Goal: Information Seeking & Learning: Learn about a topic

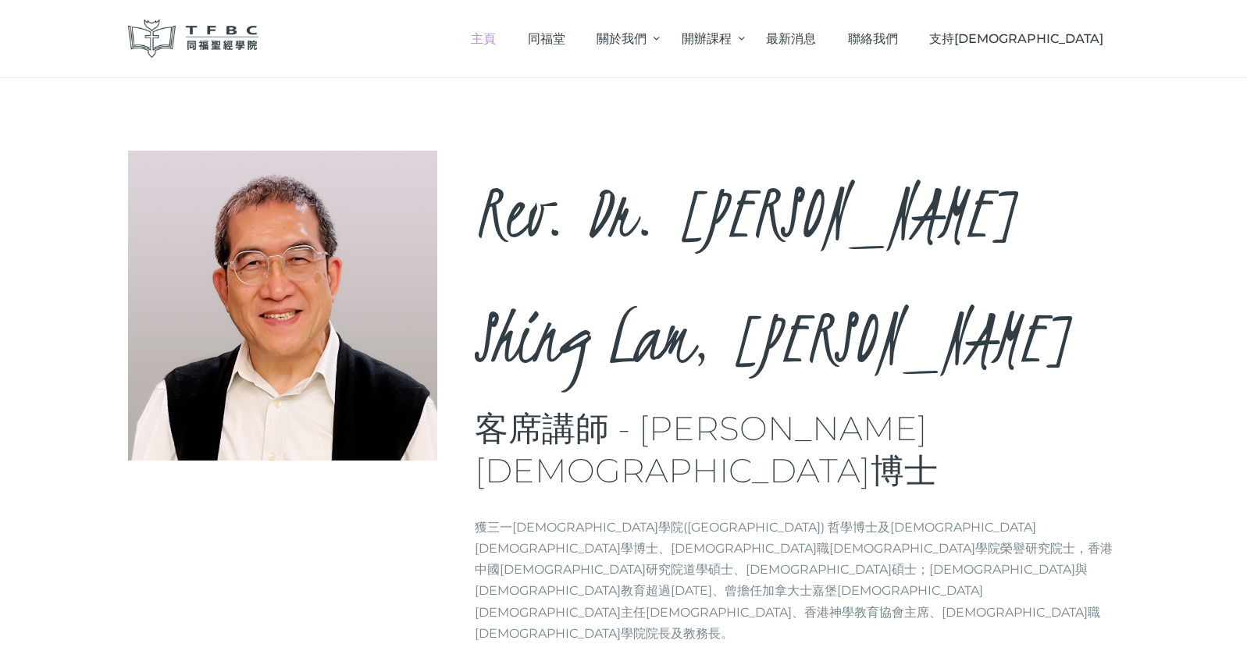
click at [496, 37] on span "主頁" at bounding box center [483, 38] width 25 height 15
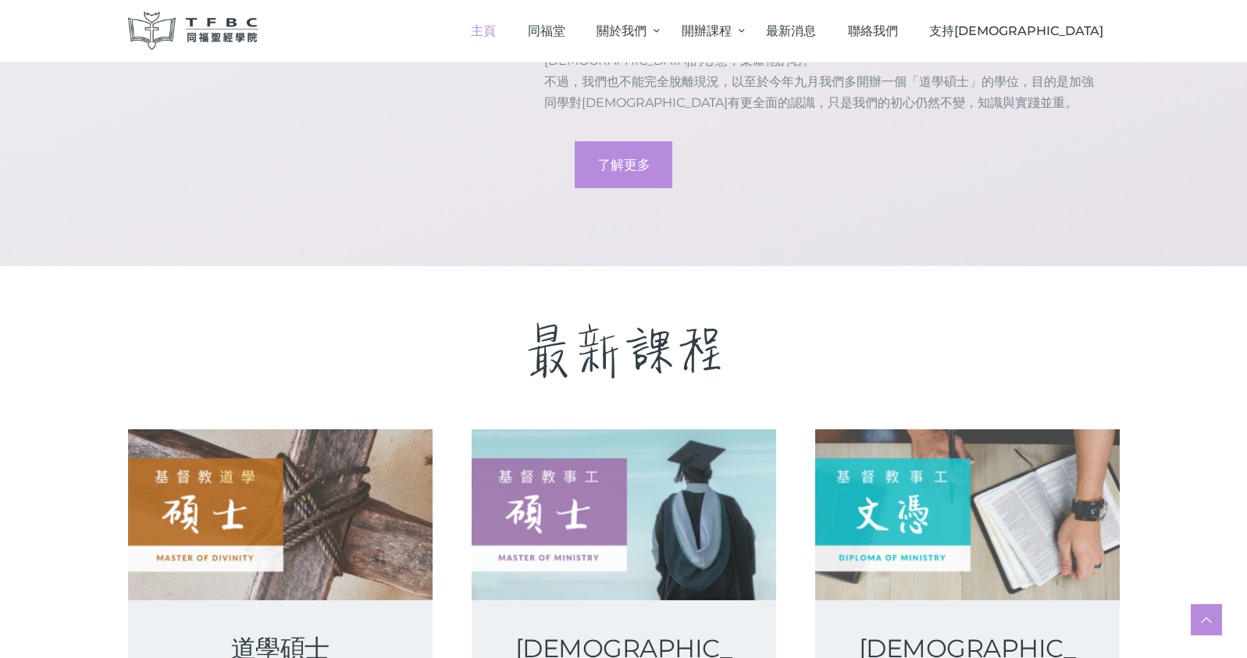
scroll to position [2401, 0]
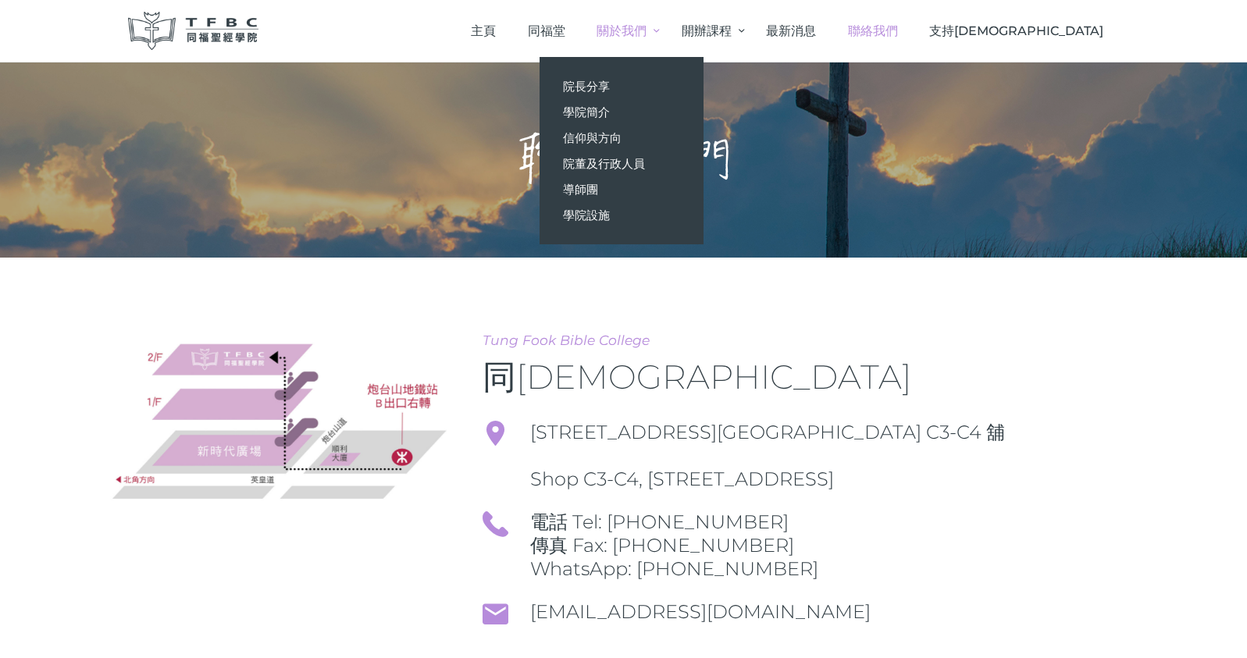
click at [647, 35] on span "關於我們" at bounding box center [622, 30] width 50 height 15
click at [610, 115] on span "學院簡介" at bounding box center [586, 112] width 47 height 15
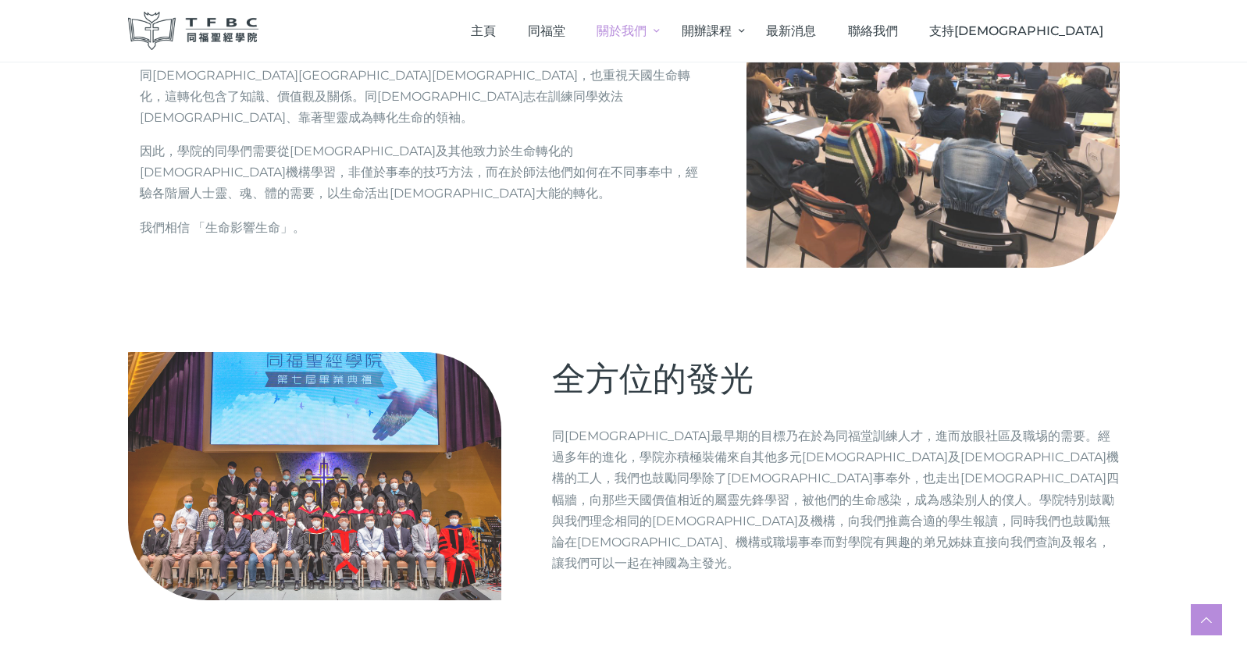
scroll to position [1793, 0]
